Goal: Task Accomplishment & Management: Use online tool/utility

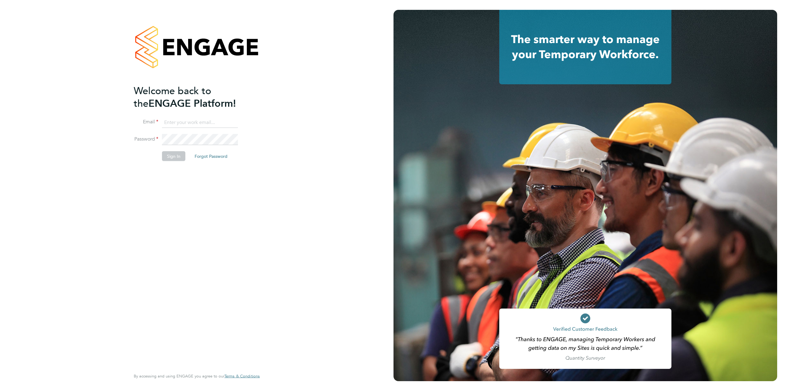
type input "[EMAIL_ADDRESS][DOMAIN_NAME]"
click at [173, 154] on button "Sign In" at bounding box center [173, 156] width 23 height 10
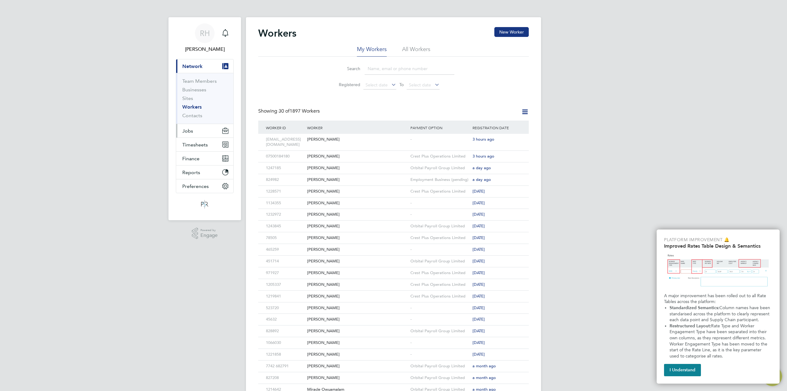
click at [211, 130] on button "Jobs" at bounding box center [204, 131] width 57 height 14
click at [205, 110] on link "Placements" at bounding box center [195, 112] width 26 height 6
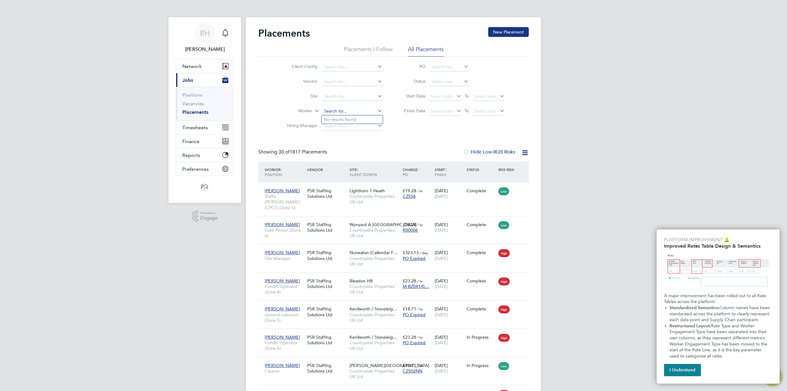
click at [331, 109] on input at bounding box center [352, 111] width 61 height 9
click at [341, 119] on li "Iain Chalker" at bounding box center [352, 119] width 61 height 8
type input "Iain Chalker"
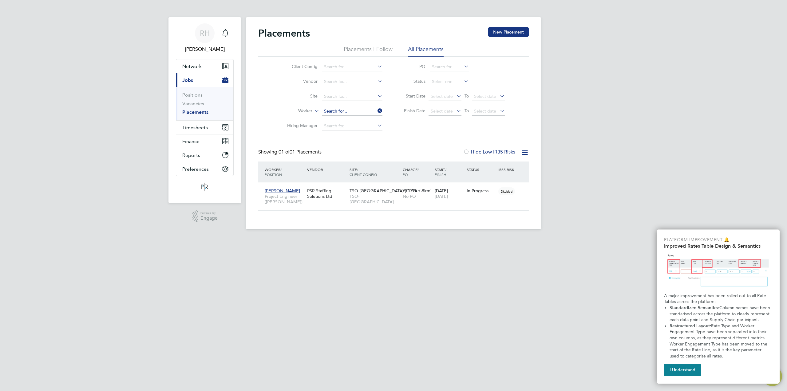
click at [357, 107] on input at bounding box center [352, 111] width 61 height 9
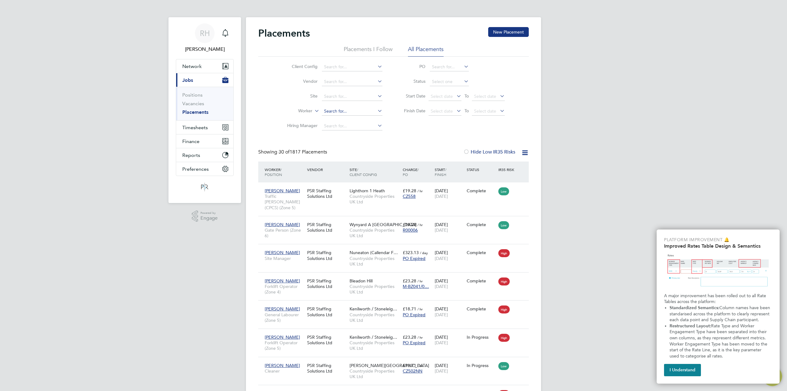
click at [358, 110] on input at bounding box center [352, 111] width 61 height 9
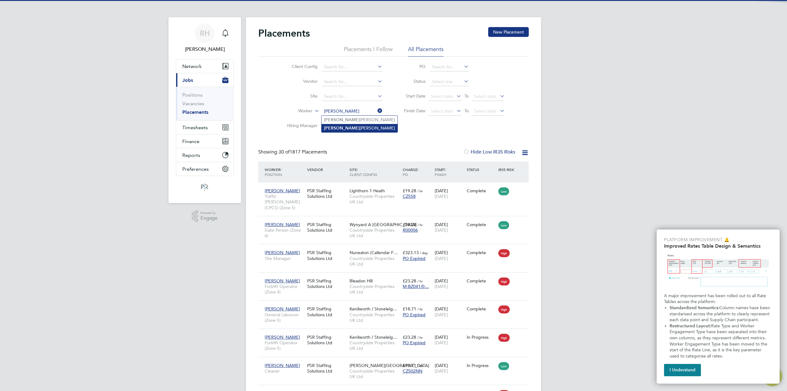
click at [344, 126] on li "Rhys Lewis" at bounding box center [360, 128] width 76 height 8
type input "Rhys Lewis"
